Goal: Check status: Check status

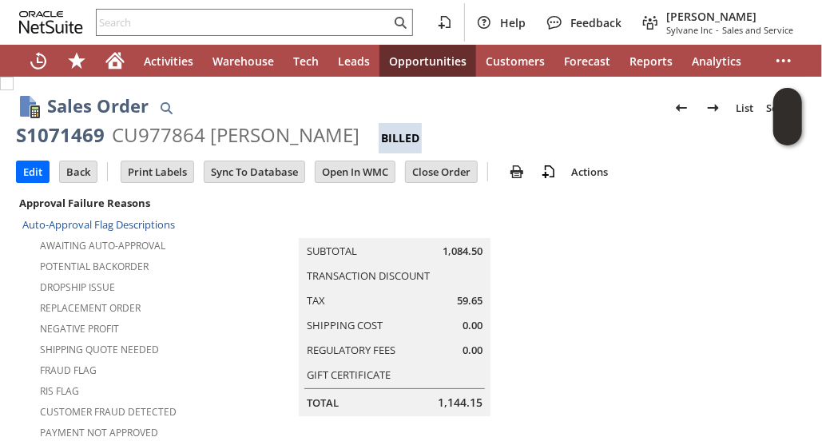
click at [91, 135] on div "S1071469" at bounding box center [60, 135] width 89 height 26
click at [169, 133] on div "CU977864 [PERSON_NAME]" at bounding box center [236, 135] width 248 height 26
click at [169, 133] on div "CU977864 Ader Viloria" at bounding box center [236, 135] width 248 height 26
copy div "CU977864"
click at [137, 8] on div "Help Feedback John Johnson Jr Sylvane Inc - Sales and Service" at bounding box center [411, 22] width 822 height 45
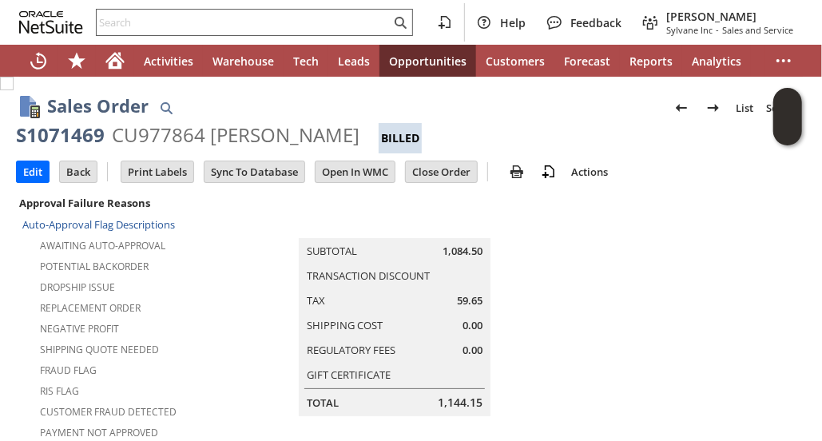
click at [134, 13] on input "text" at bounding box center [244, 22] width 294 height 19
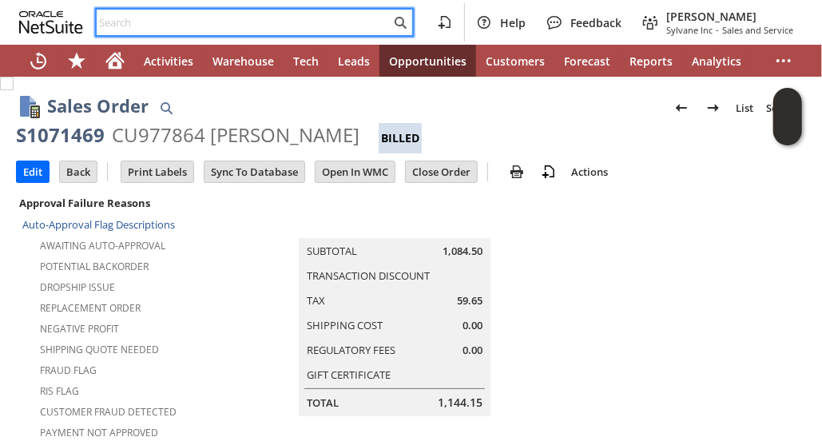
paste input "SY688E886D1314D"
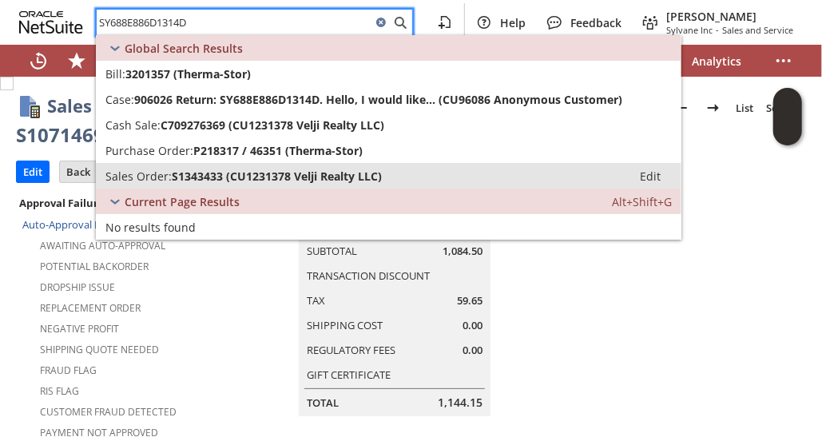
type input "SY688E886D1314D"
click at [199, 176] on span "S1343433 (CU1231378 Velji Realty LLC)" at bounding box center [277, 175] width 210 height 15
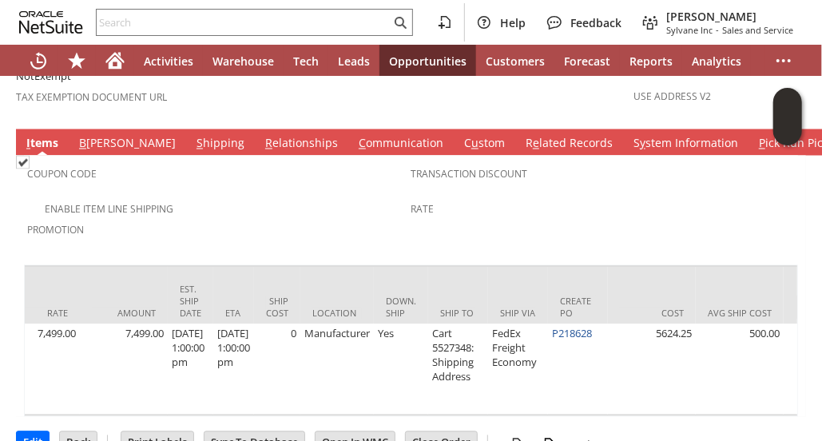
scroll to position [0, 1120]
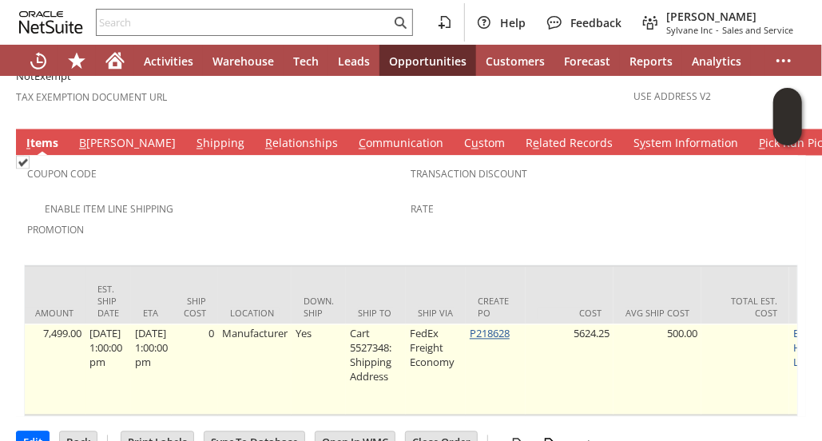
click at [498, 327] on link "P218628" at bounding box center [490, 334] width 40 height 14
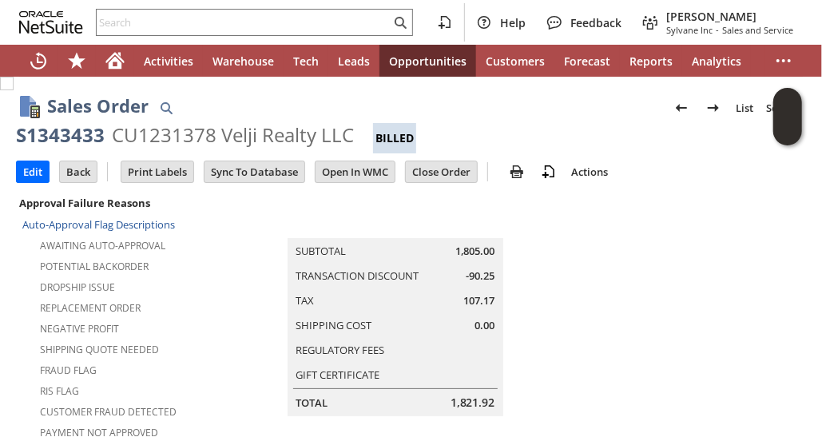
click at [155, 137] on div "CU1231378 Velji Realty LLC" at bounding box center [233, 135] width 242 height 26
copy div "CU1231378"
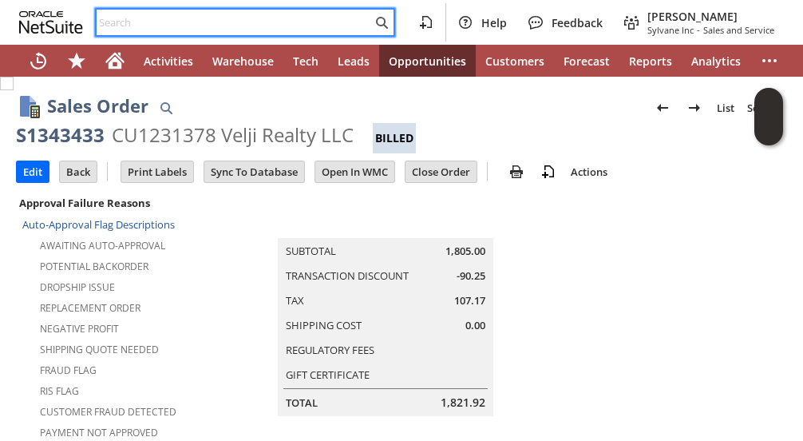
click at [220, 25] on input "text" at bounding box center [234, 22] width 275 height 19
paste input "fr13904"
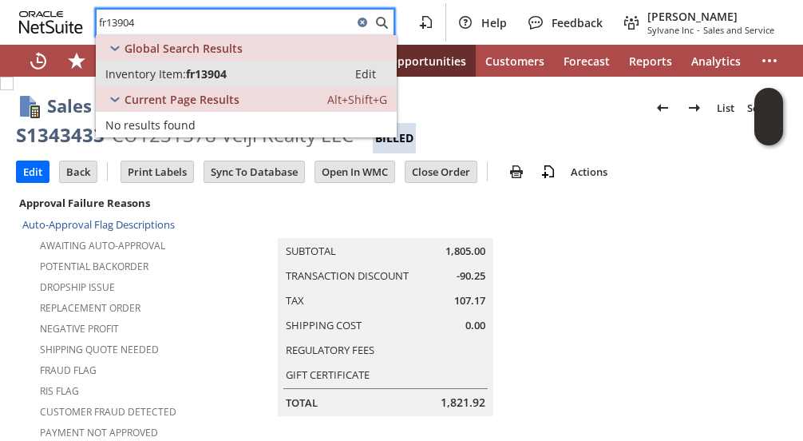
type input "fr13904"
click at [206, 74] on span "fr13904" at bounding box center [206, 73] width 41 height 15
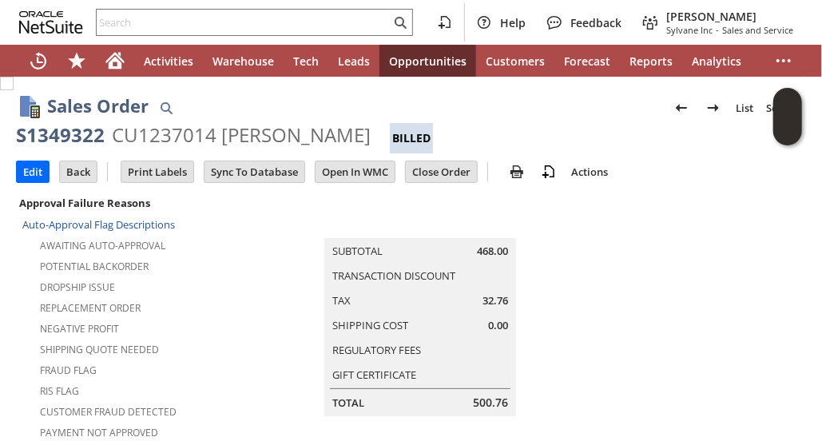
click at [81, 133] on div "S1349322" at bounding box center [60, 135] width 89 height 26
copy div "S1349322"
click at [119, 58] on icon "Home" at bounding box center [115, 58] width 18 height 10
